Goal: Task Accomplishment & Management: Use online tool/utility

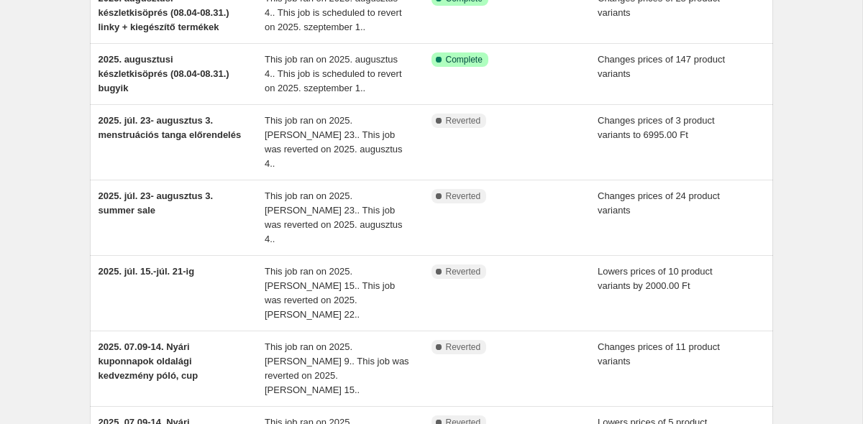
scroll to position [153, 0]
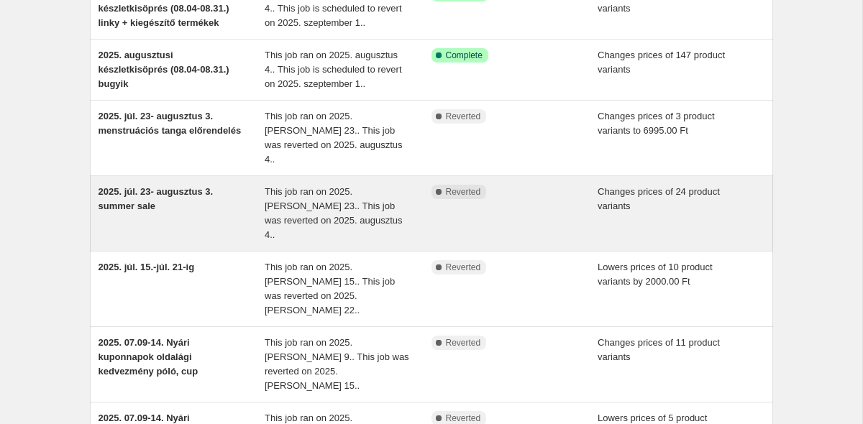
click at [134, 186] on span "2025. júl. 23- augusztus 3. summer sale" at bounding box center [156, 198] width 115 height 25
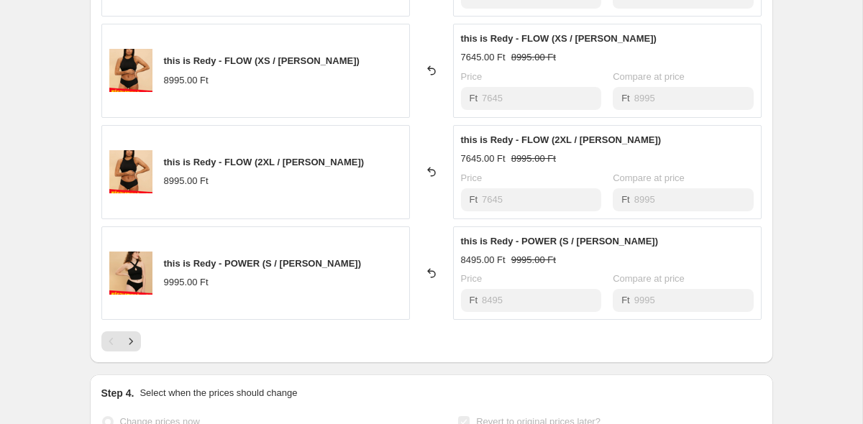
scroll to position [822, 0]
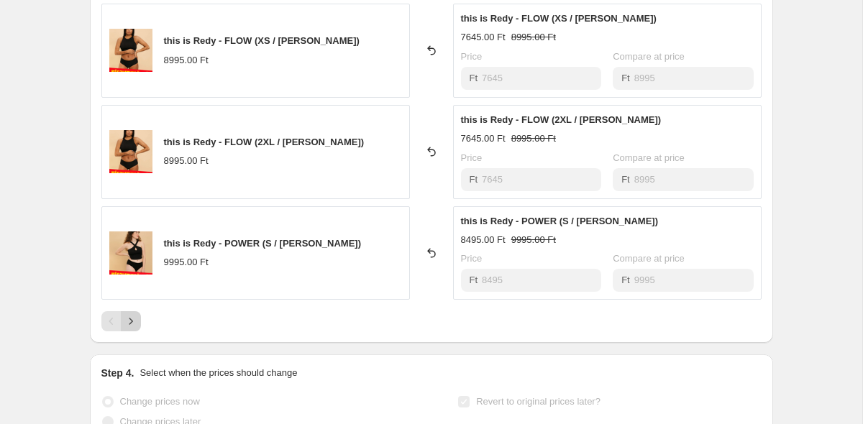
click at [124, 324] on icon "Next" at bounding box center [131, 321] width 14 height 14
